Goal: Task Accomplishment & Management: Complete application form

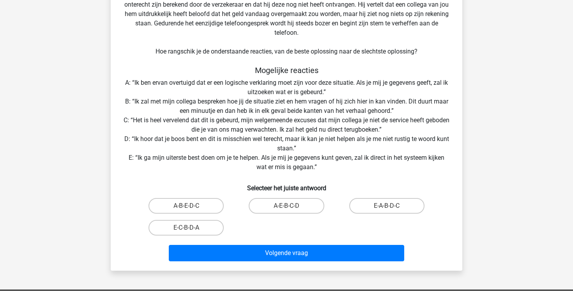
scroll to position [81, 0]
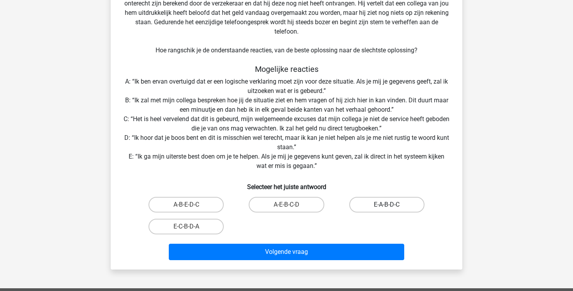
click at [358, 205] on label "E-A-B-D-C" at bounding box center [386, 205] width 75 height 16
click at [387, 205] on input "E-A-B-D-C" at bounding box center [389, 206] width 5 height 5
radio input "true"
click at [211, 209] on label "A-B-E-D-C" at bounding box center [186, 205] width 75 height 16
click at [191, 209] on input "A-B-E-D-C" at bounding box center [188, 206] width 5 height 5
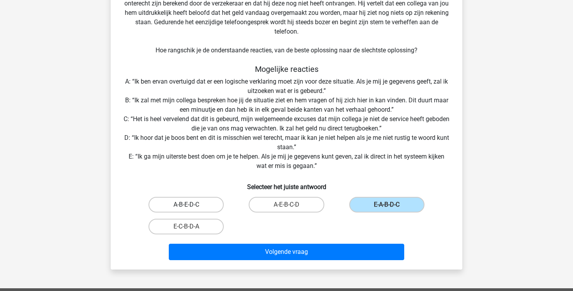
radio input "true"
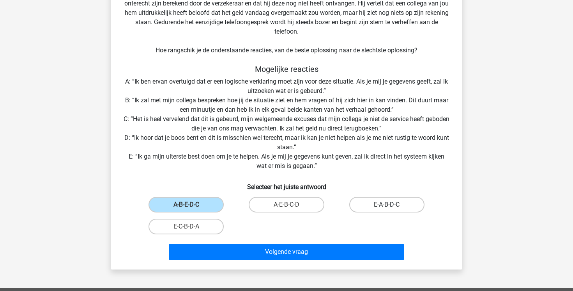
click at [379, 200] on label "E-A-B-D-C" at bounding box center [386, 205] width 75 height 16
click at [387, 204] on input "E-A-B-D-C" at bounding box center [389, 206] width 5 height 5
radio input "true"
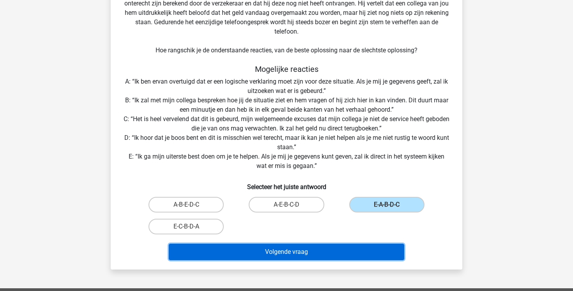
click at [215, 248] on button "Volgende vraag" at bounding box center [287, 251] width 236 height 16
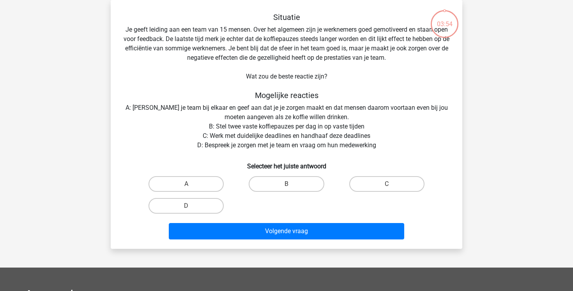
scroll to position [36, 0]
click at [270, 186] on label "B" at bounding box center [286, 184] width 75 height 16
click at [287, 186] on input "B" at bounding box center [289, 186] width 5 height 5
radio input "true"
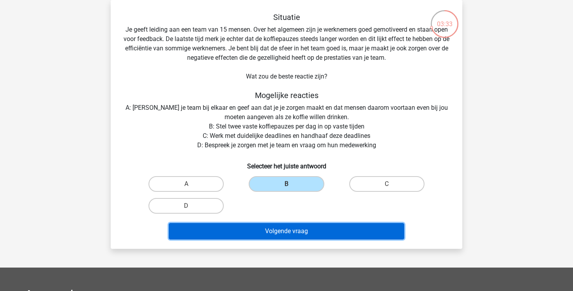
click at [290, 231] on button "Volgende vraag" at bounding box center [287, 231] width 236 height 16
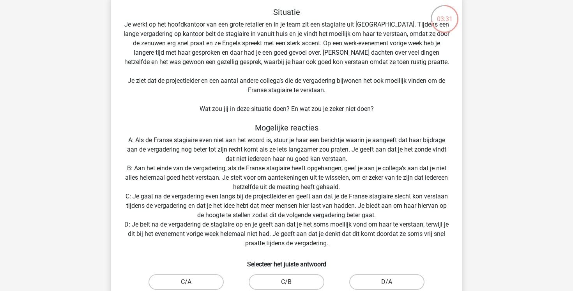
scroll to position [44, 0]
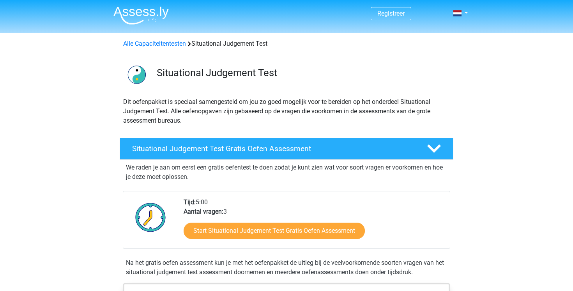
scroll to position [96, 0]
